Goal: Download file/media

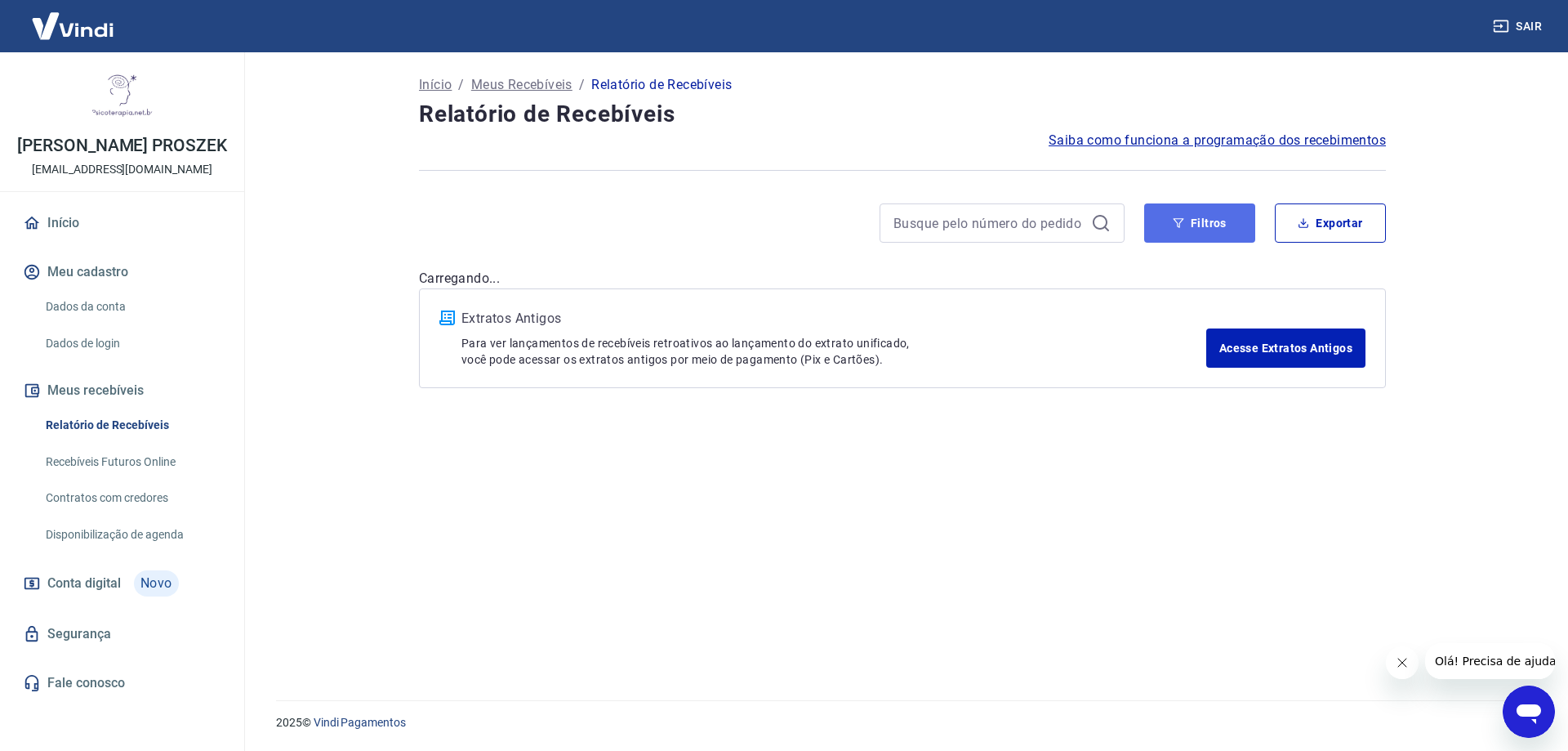
click at [1224, 216] on button "Filtros" at bounding box center [1200, 222] width 111 height 39
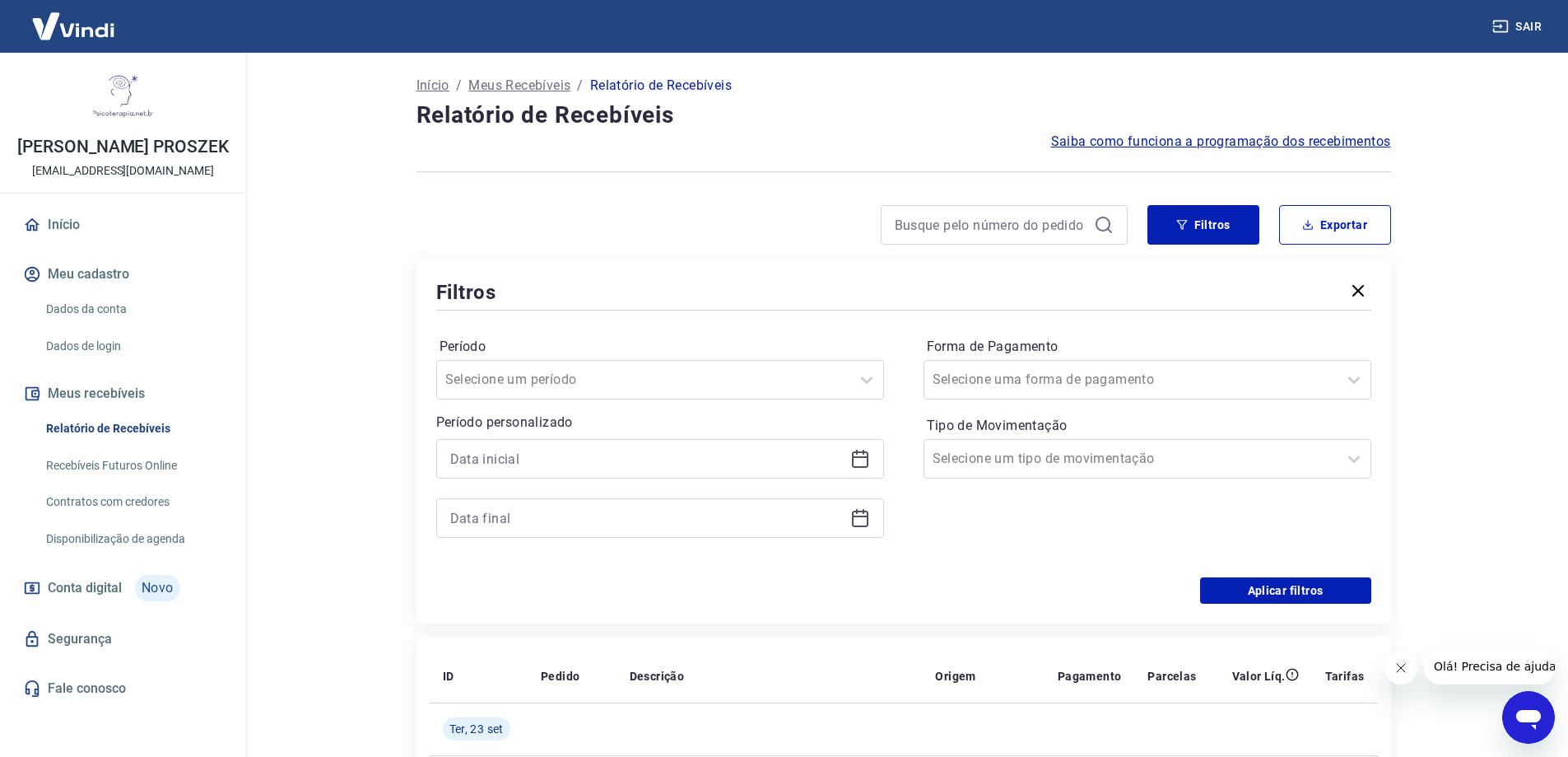
click at [868, 462] on icon at bounding box center [860, 458] width 16 height 16
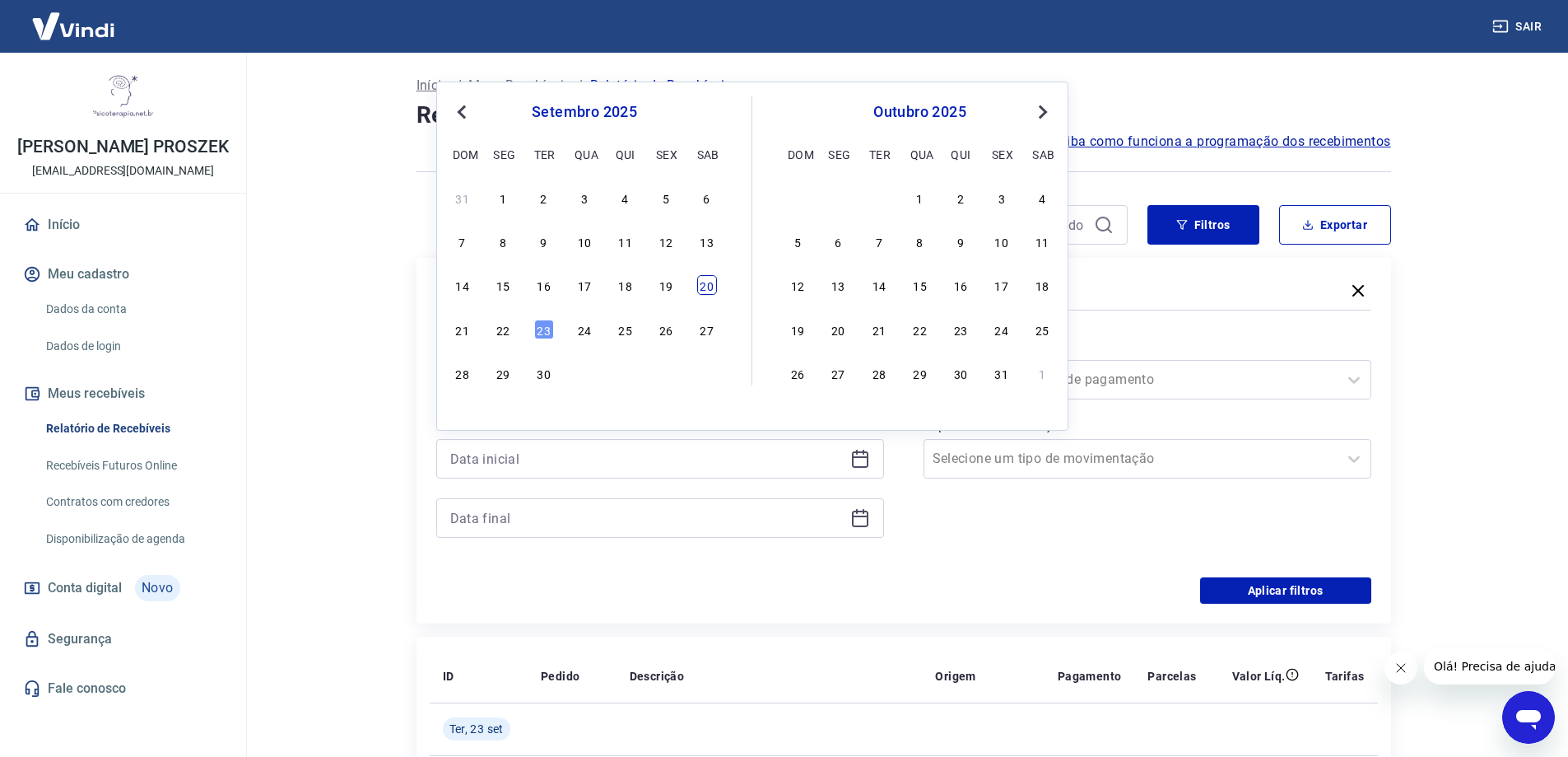
click at [704, 283] on div "20" at bounding box center [706, 284] width 19 height 19
type input "[DATE]"
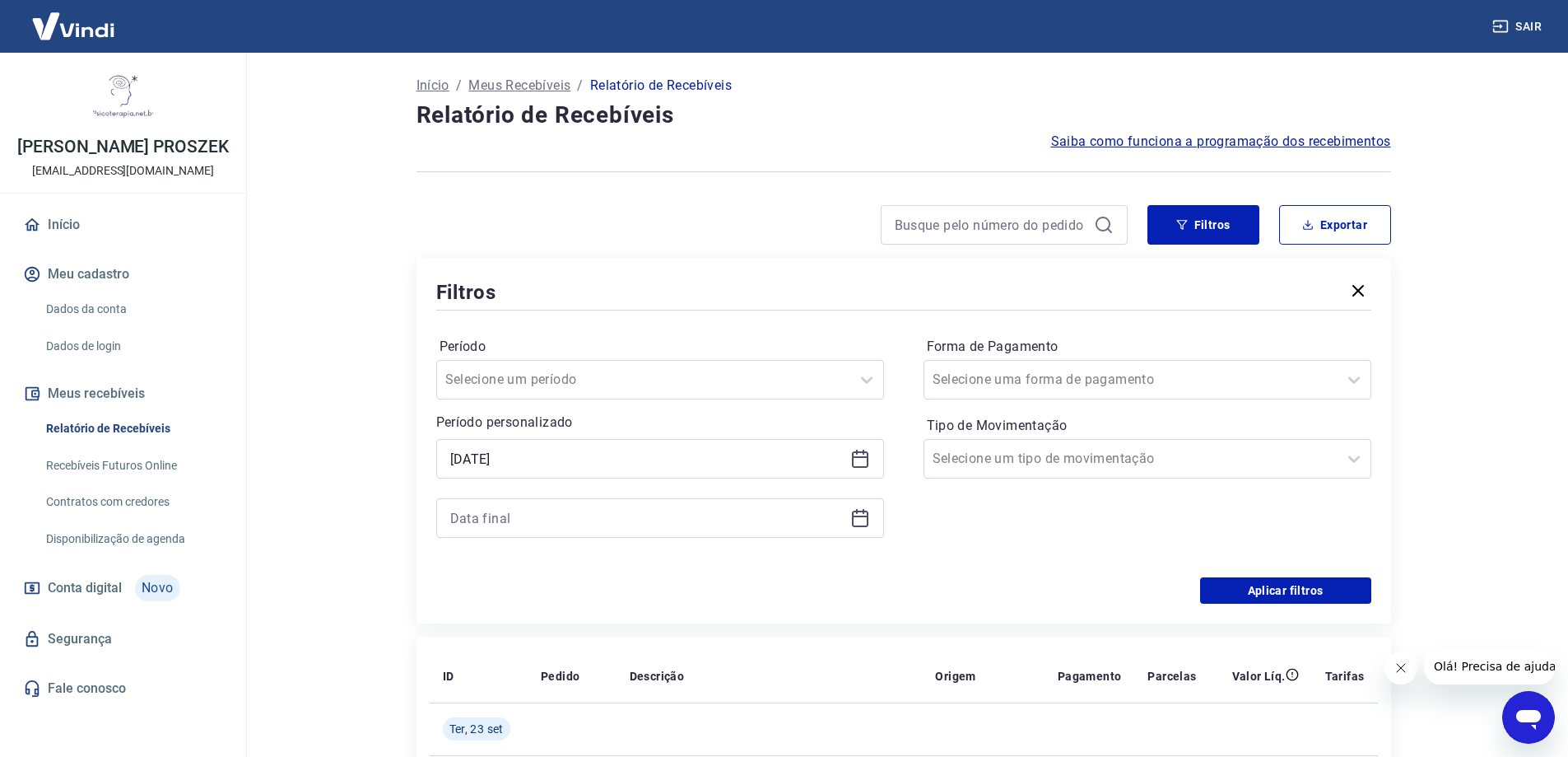
click at [863, 520] on icon at bounding box center [860, 518] width 19 height 19
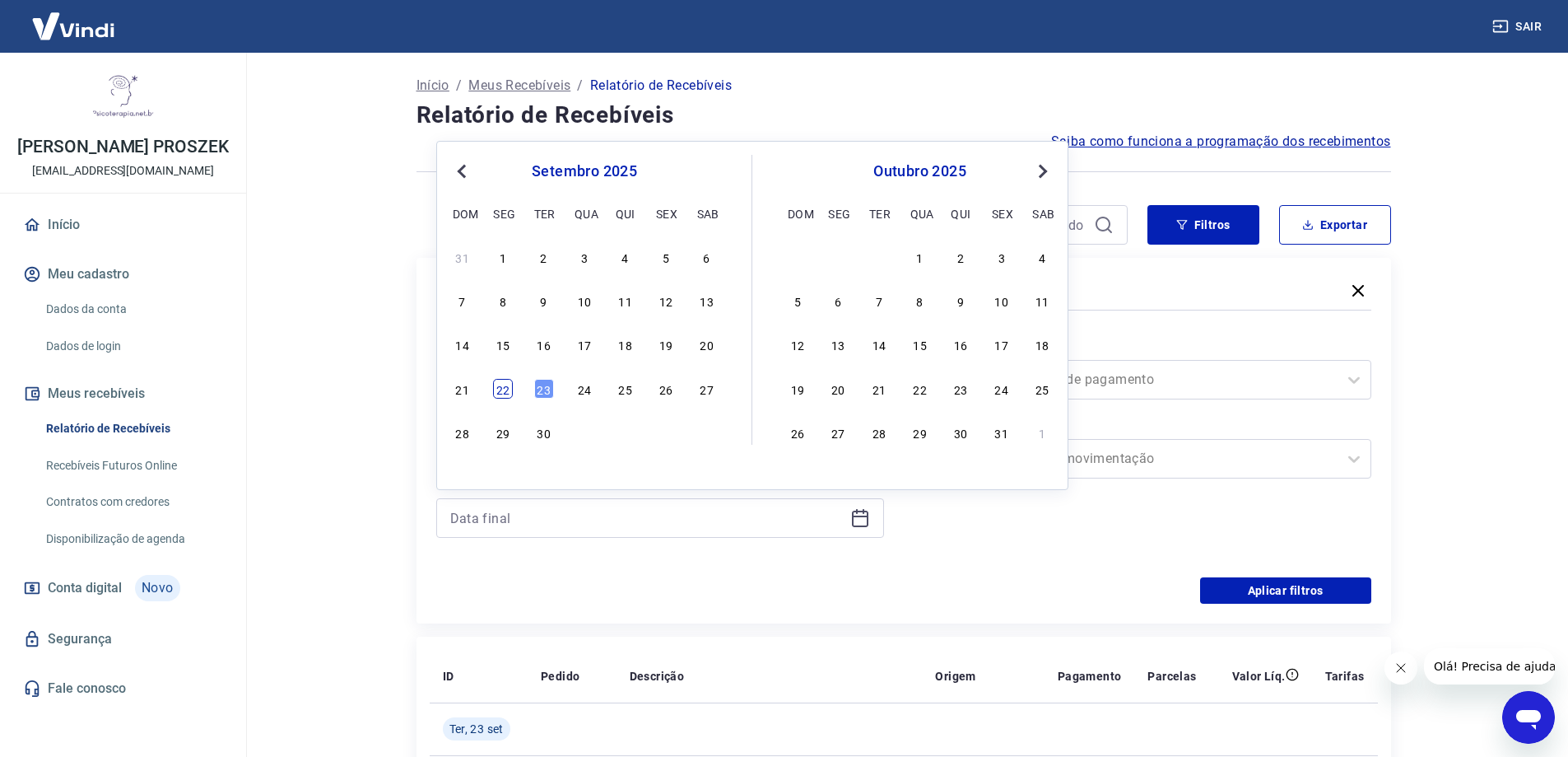
click at [501, 397] on div "22" at bounding box center [502, 388] width 19 height 19
type input "[DATE]"
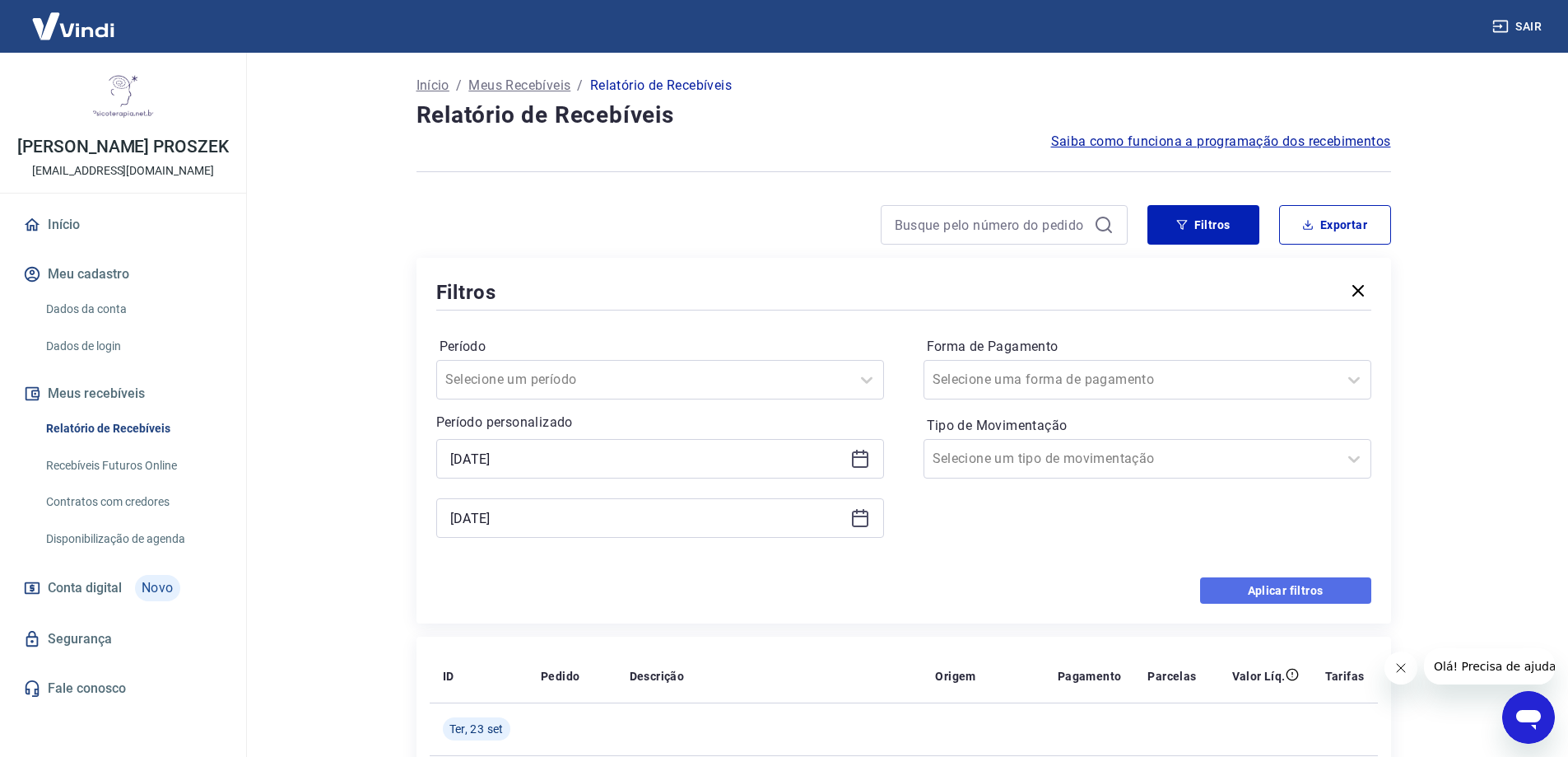
click at [1271, 595] on button "Aplicar filtros" at bounding box center [1286, 590] width 171 height 26
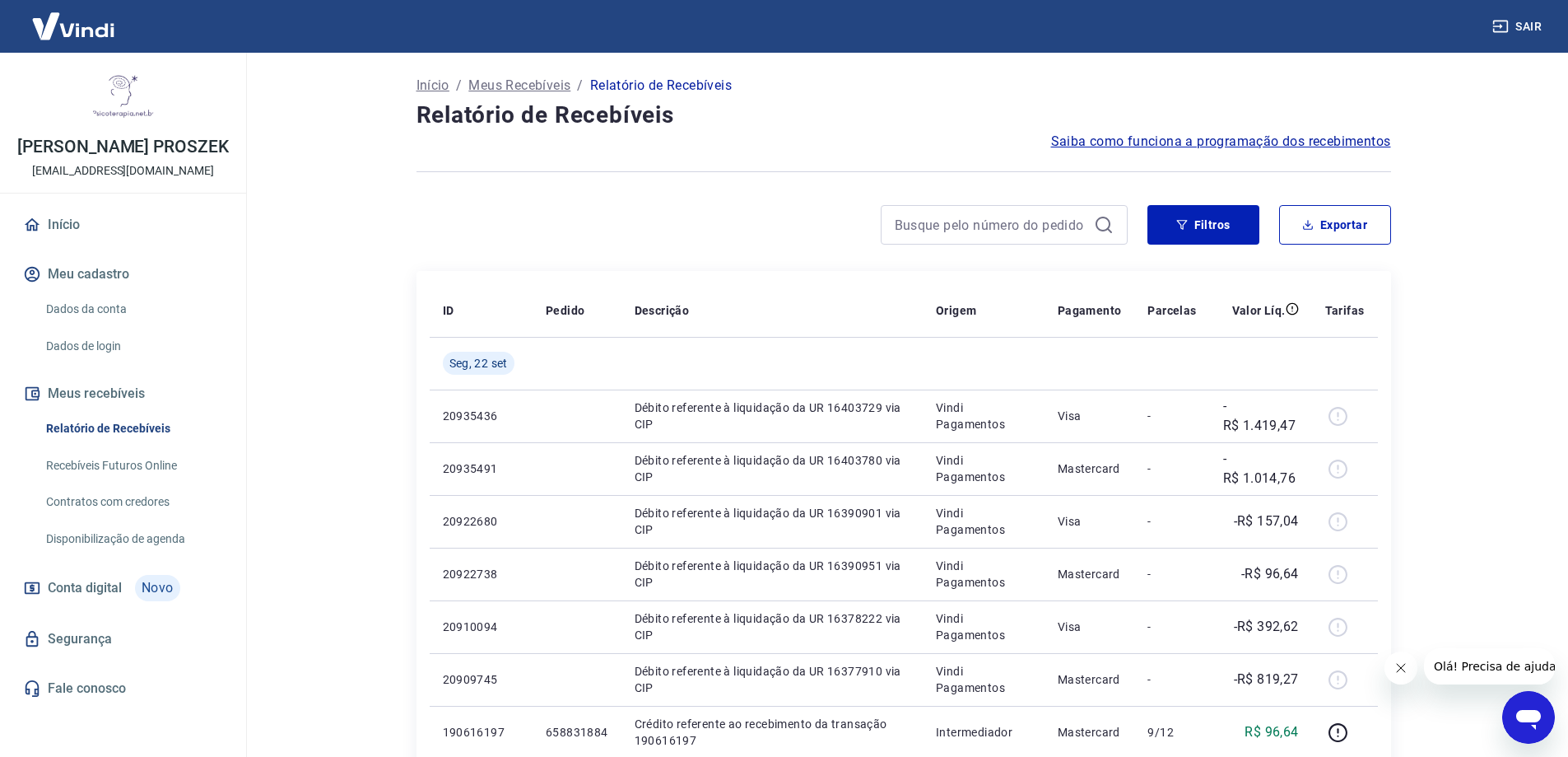
click at [1302, 244] on div "Filtros Exportar" at bounding box center [904, 231] width 975 height 52
click at [1302, 235] on button "Exportar" at bounding box center [1335, 224] width 112 height 40
type input "[DATE]"
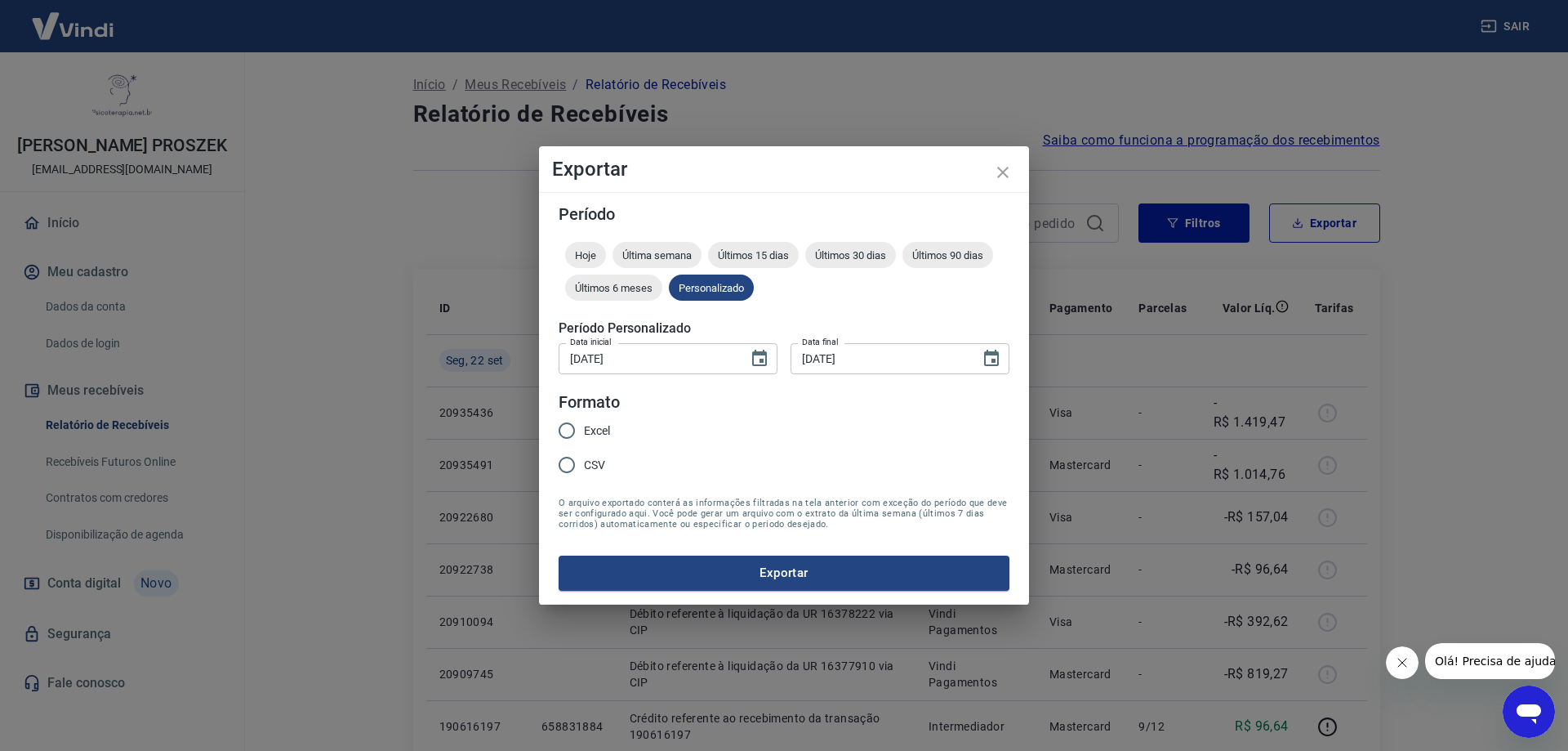
click at [581, 429] on input "Excel" at bounding box center [566, 430] width 34 height 34
radio input "true"
click at [661, 570] on button "Exportar" at bounding box center [784, 572] width 451 height 34
